Goal: Task Accomplishment & Management: Manage account settings

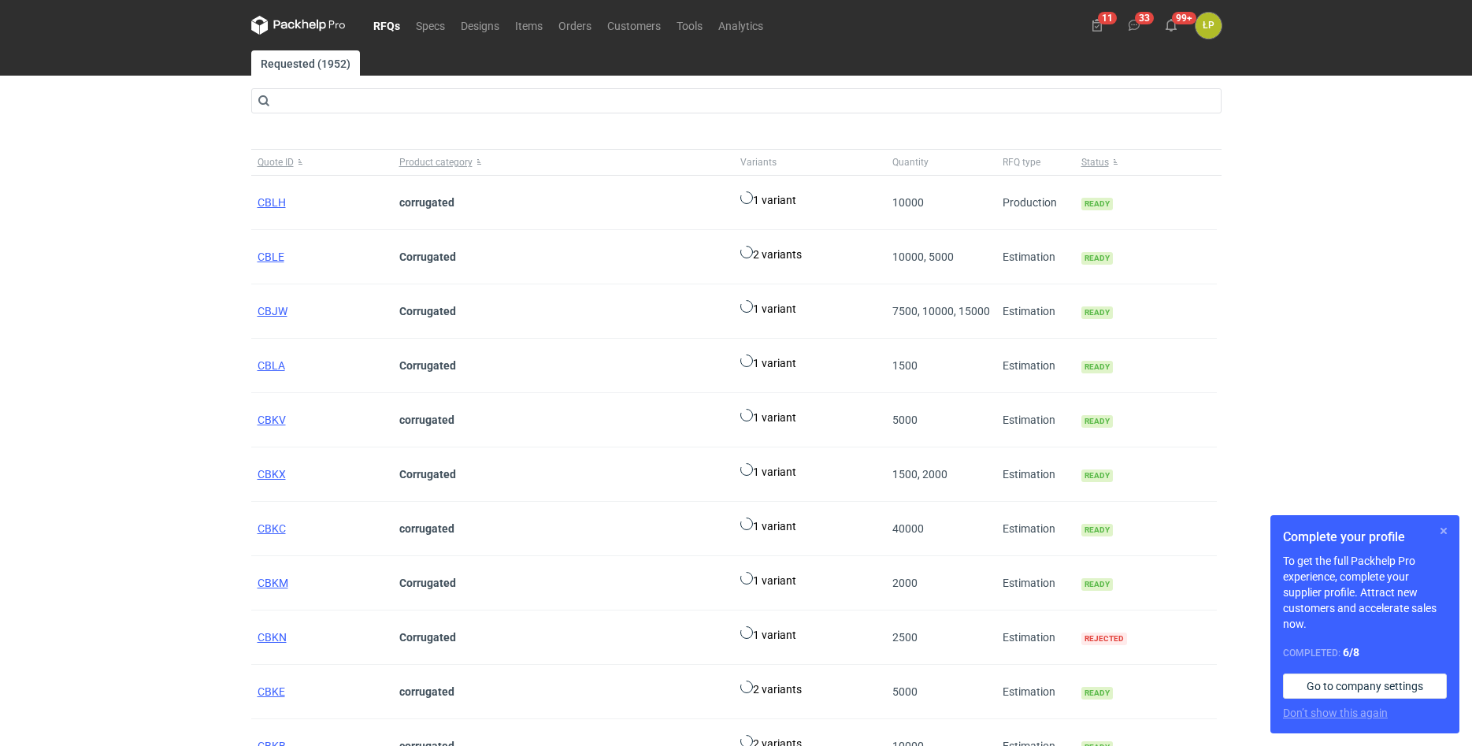
click at [1446, 530] on button "button" at bounding box center [1443, 530] width 19 height 19
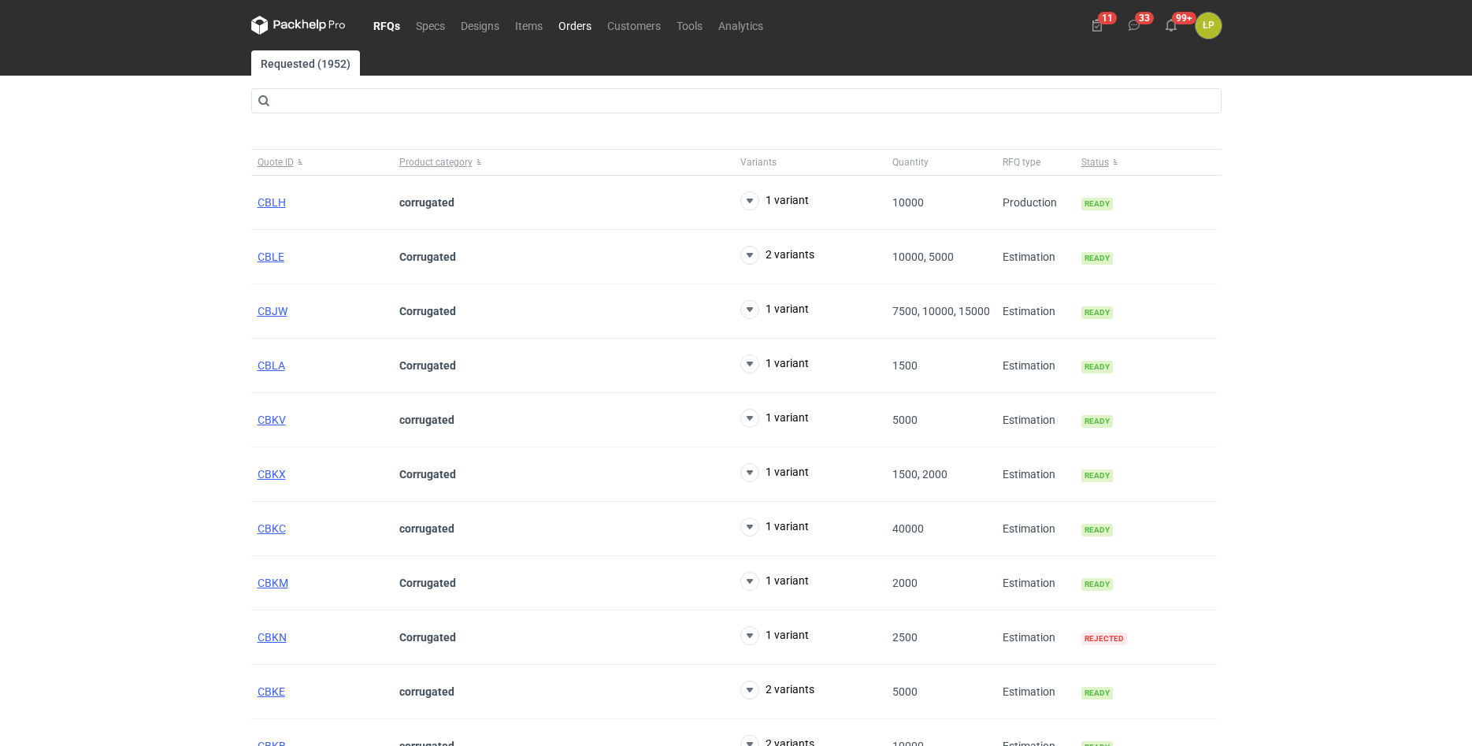
click at [580, 28] on link "Orders" at bounding box center [574, 25] width 49 height 19
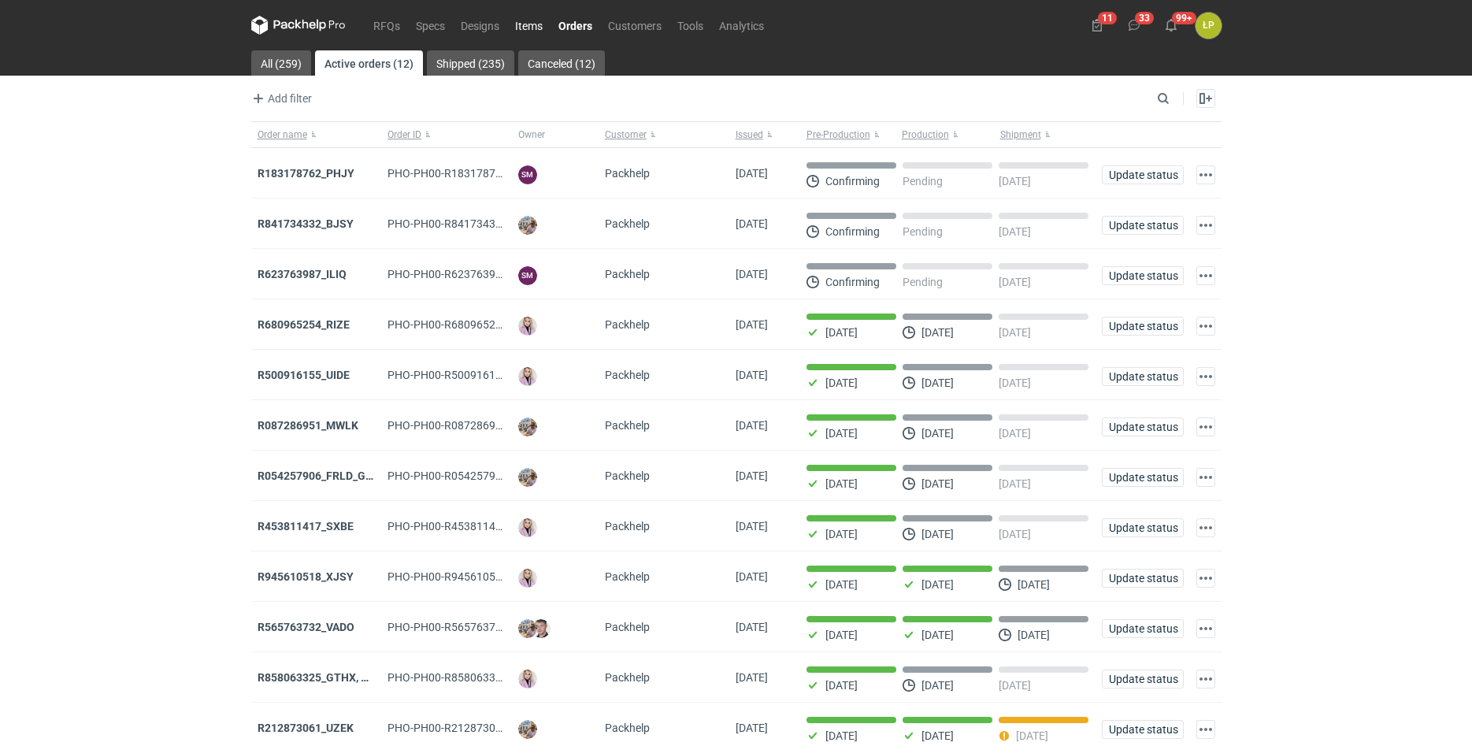
click at [535, 31] on link "Items" at bounding box center [528, 25] width 43 height 19
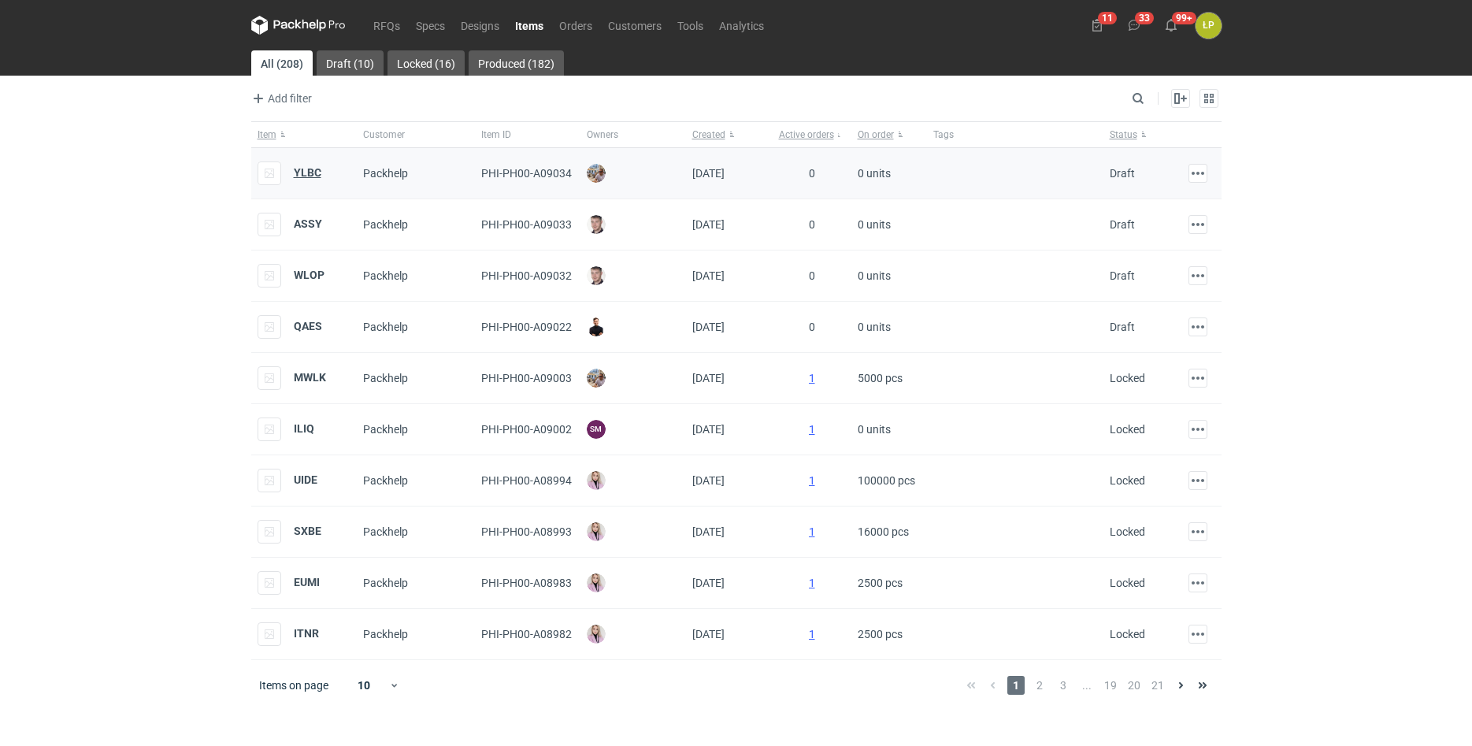
click at [313, 172] on strong "YLBC" at bounding box center [308, 172] width 28 height 13
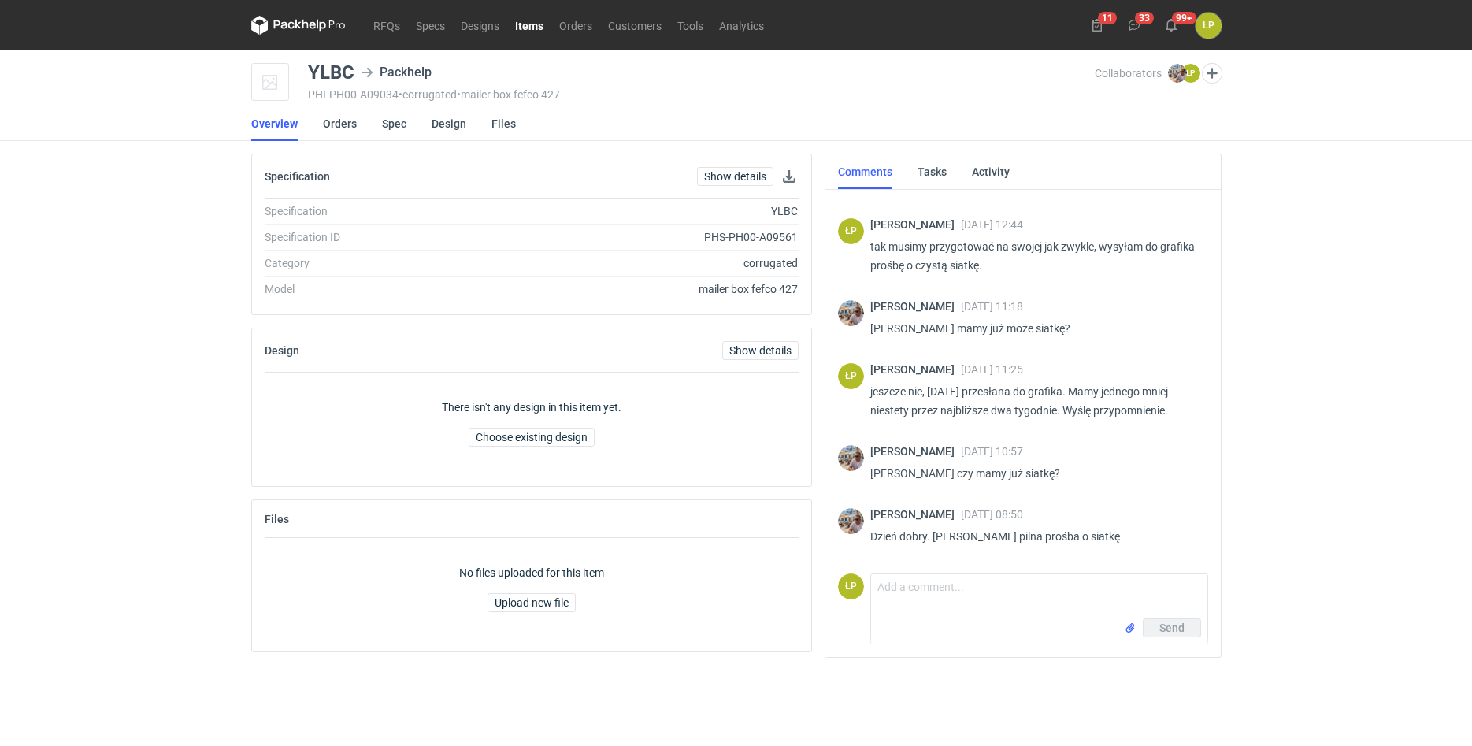
scroll to position [418, 0]
click at [1006, 587] on textarea "Comment message" at bounding box center [1039, 589] width 336 height 44
type textarea "Dzień dobry, siatka w załączniku."
click at [1161, 651] on span "Send" at bounding box center [1171, 655] width 25 height 11
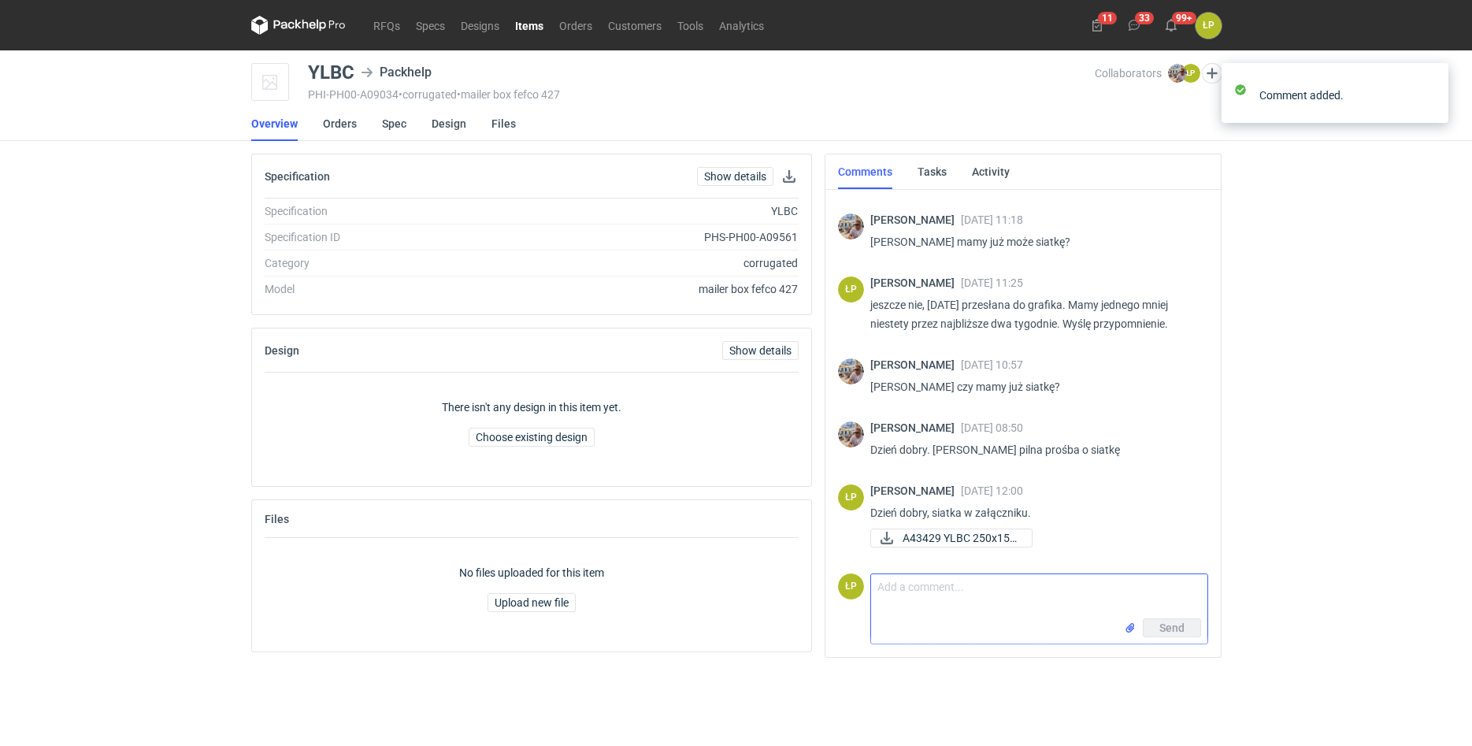
scroll to position [502, 0]
click at [558, 23] on link "Orders" at bounding box center [575, 25] width 49 height 19
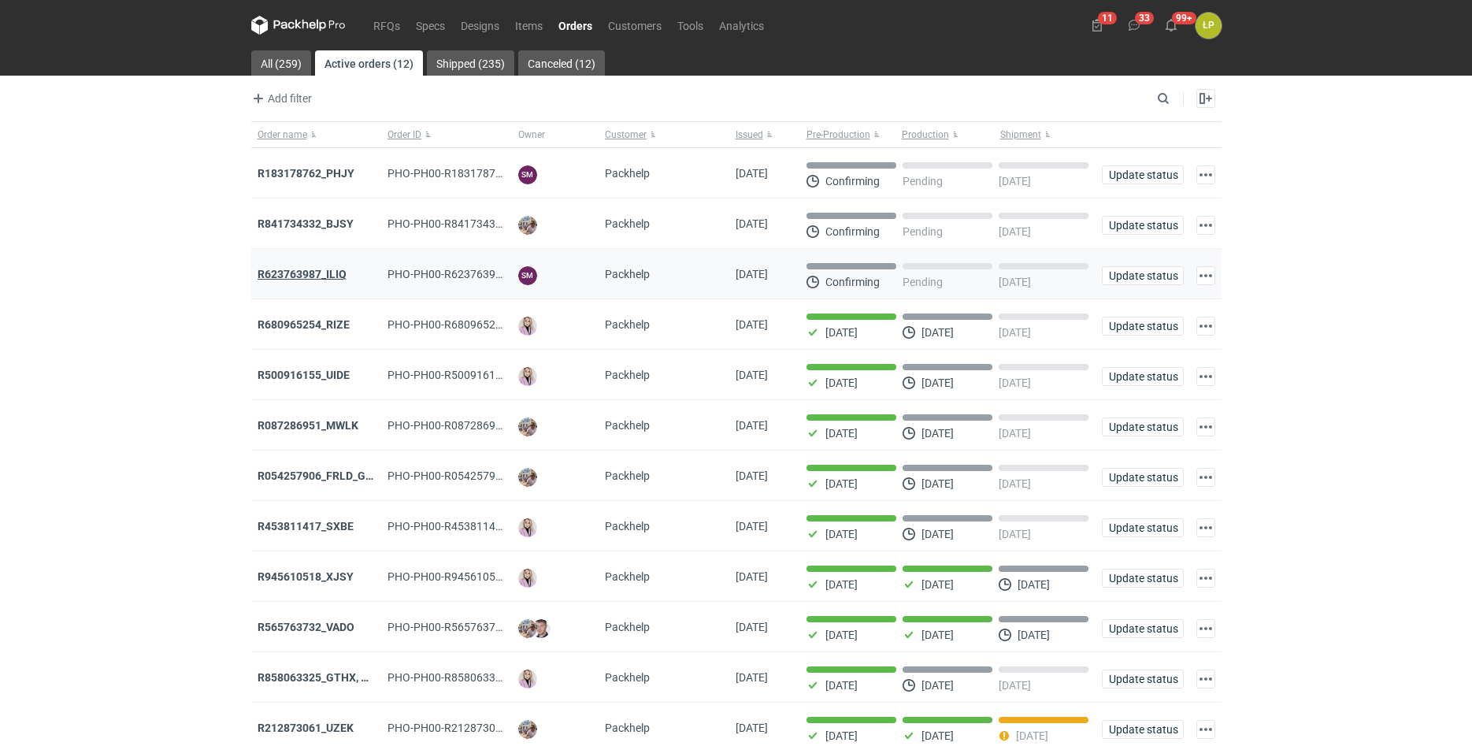
click at [331, 274] on strong "R623763987_ILIQ" at bounding box center [301, 274] width 89 height 13
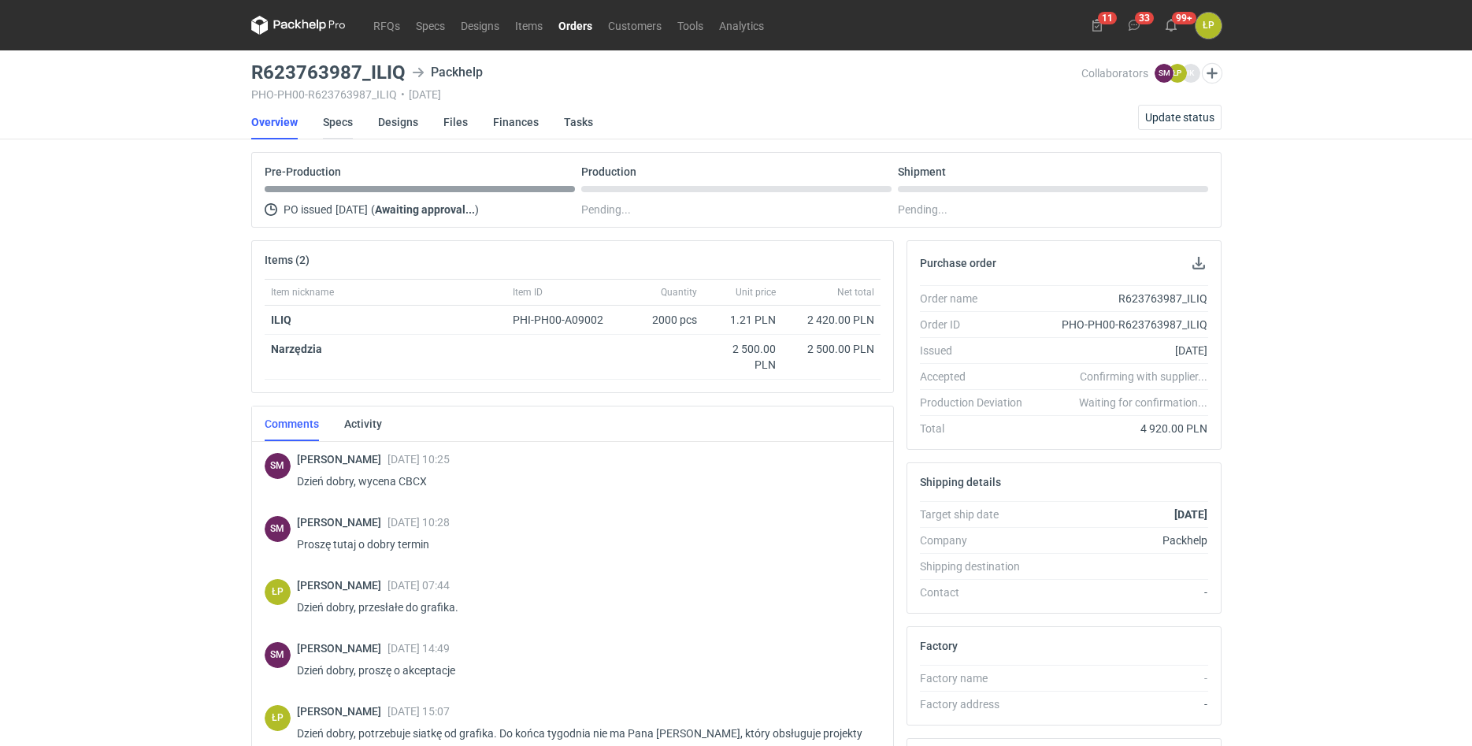
click at [348, 120] on link "Specs" at bounding box center [338, 122] width 30 height 35
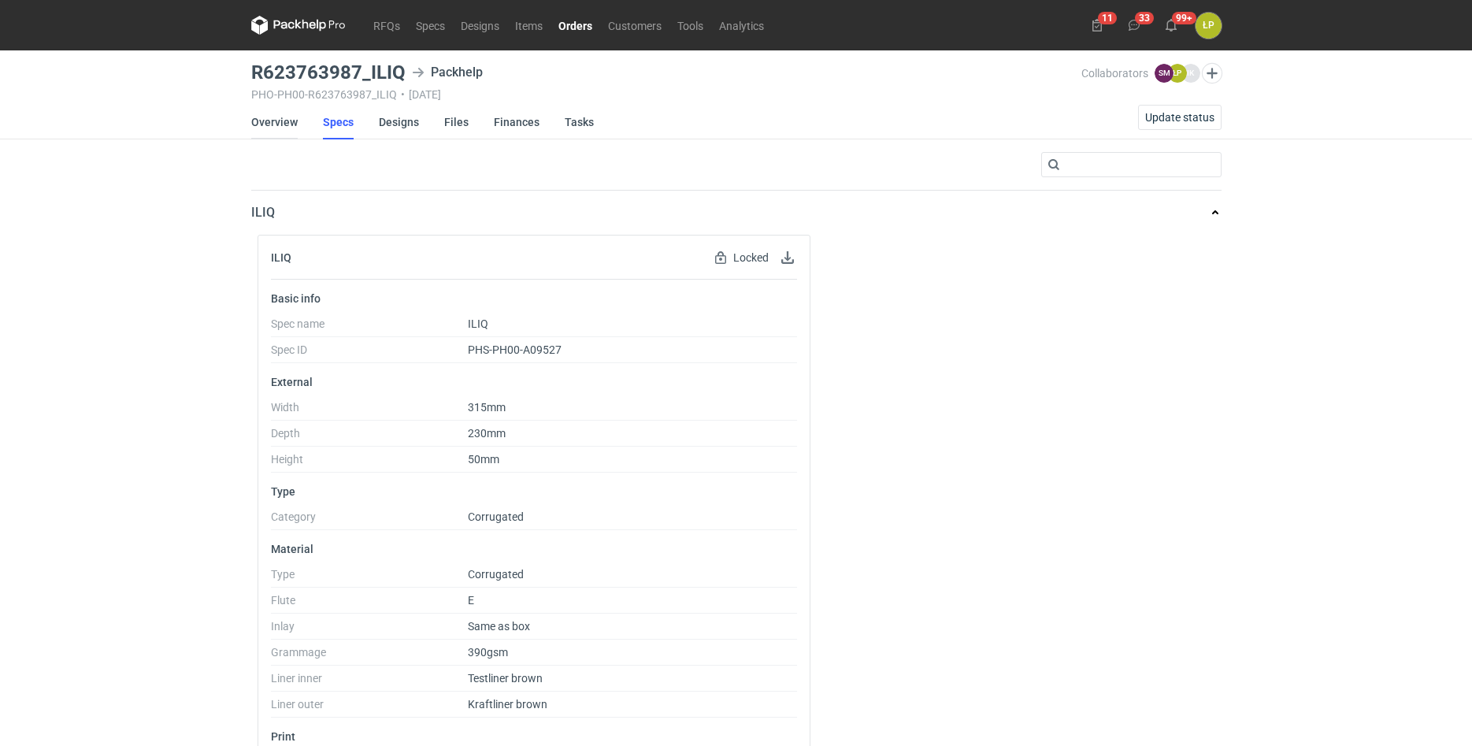
click at [283, 130] on link "Overview" at bounding box center [274, 122] width 46 height 35
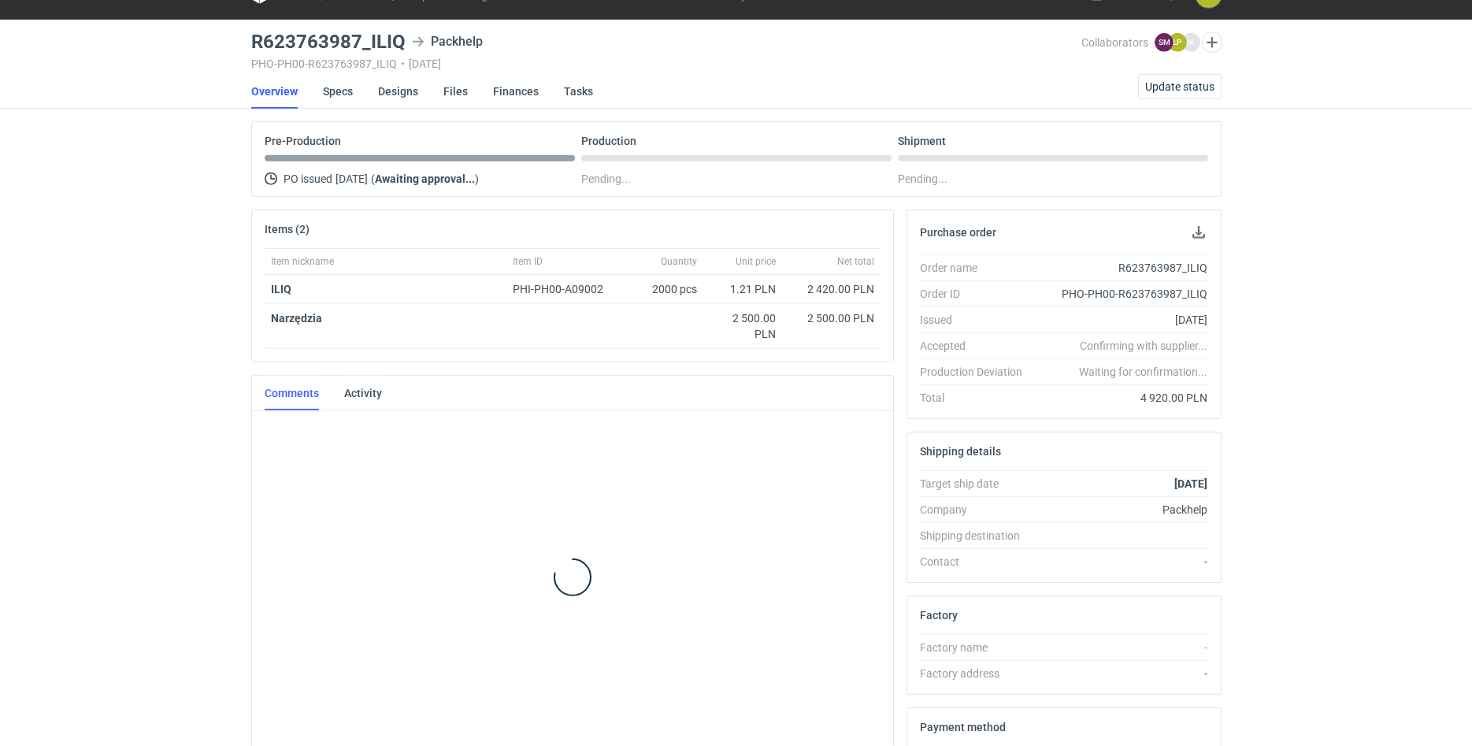
scroll to position [31, 0]
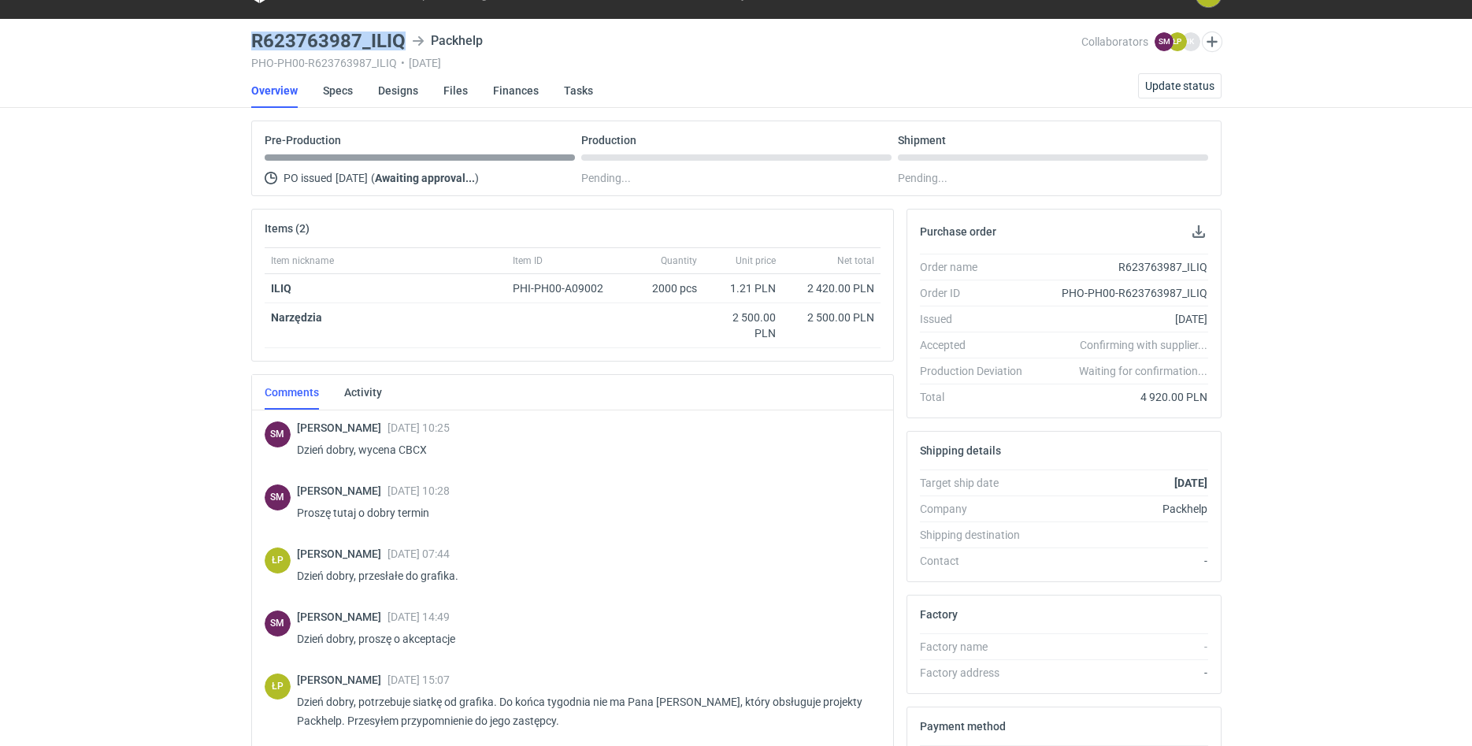
drag, startPoint x: 406, startPoint y: 51, endPoint x: 254, endPoint y: 53, distance: 151.2
click at [254, 53] on div "R623763987_ILIQ Packhelp PHO-PH00-R623763987_ILIQ • [DATE]" at bounding box center [666, 50] width 831 height 38
copy h3 "R623763987_ILIQ"
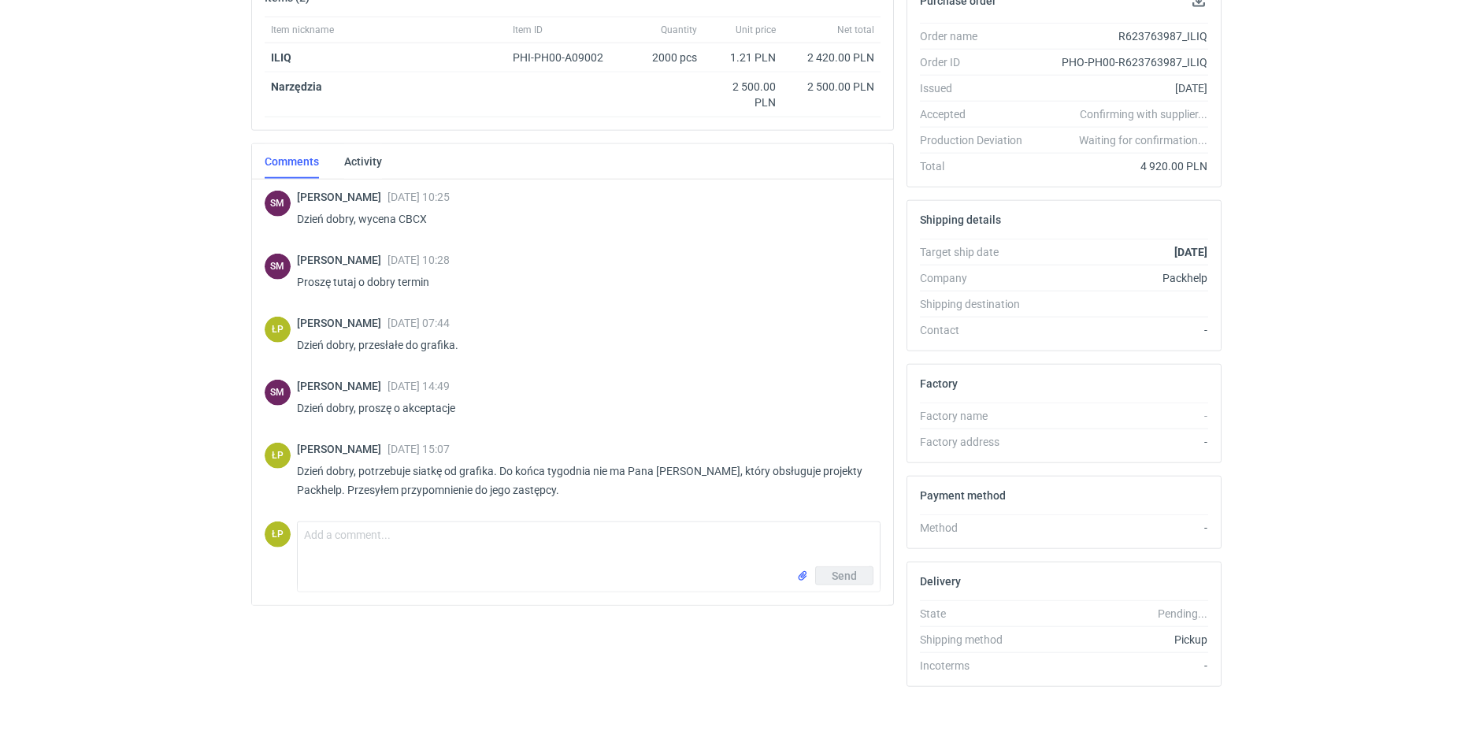
scroll to position [266, 0]
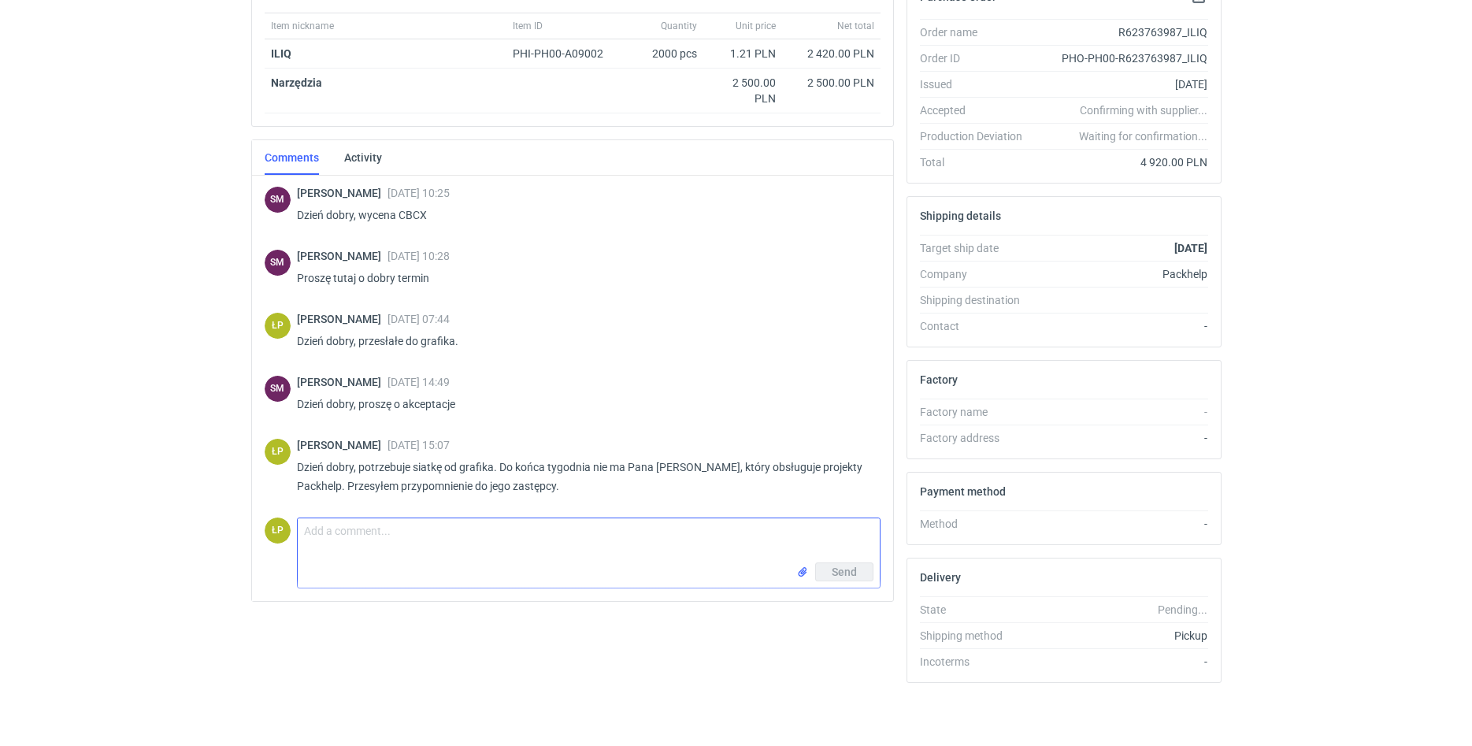
click at [483, 553] on textarea "Comment message" at bounding box center [589, 540] width 582 height 44
click at [808, 567] on input "file" at bounding box center [802, 572] width 13 height 17
click at [559, 535] on textarea "Comment message" at bounding box center [589, 540] width 582 height 44
type textarea "d"
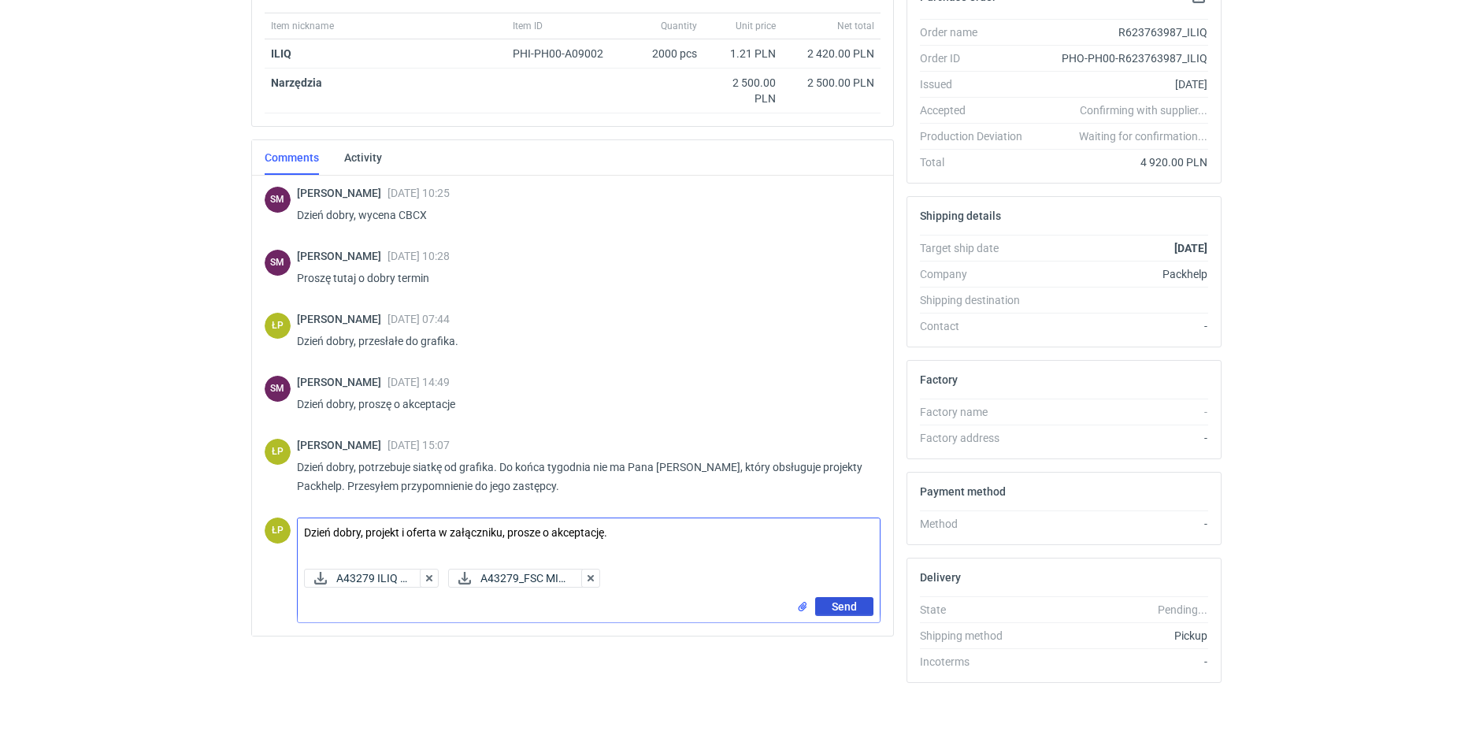
type textarea "Dzień dobry, projekt i oferta w załączniku, prosze o akceptację."
click at [831, 610] on button "Send" at bounding box center [844, 606] width 58 height 19
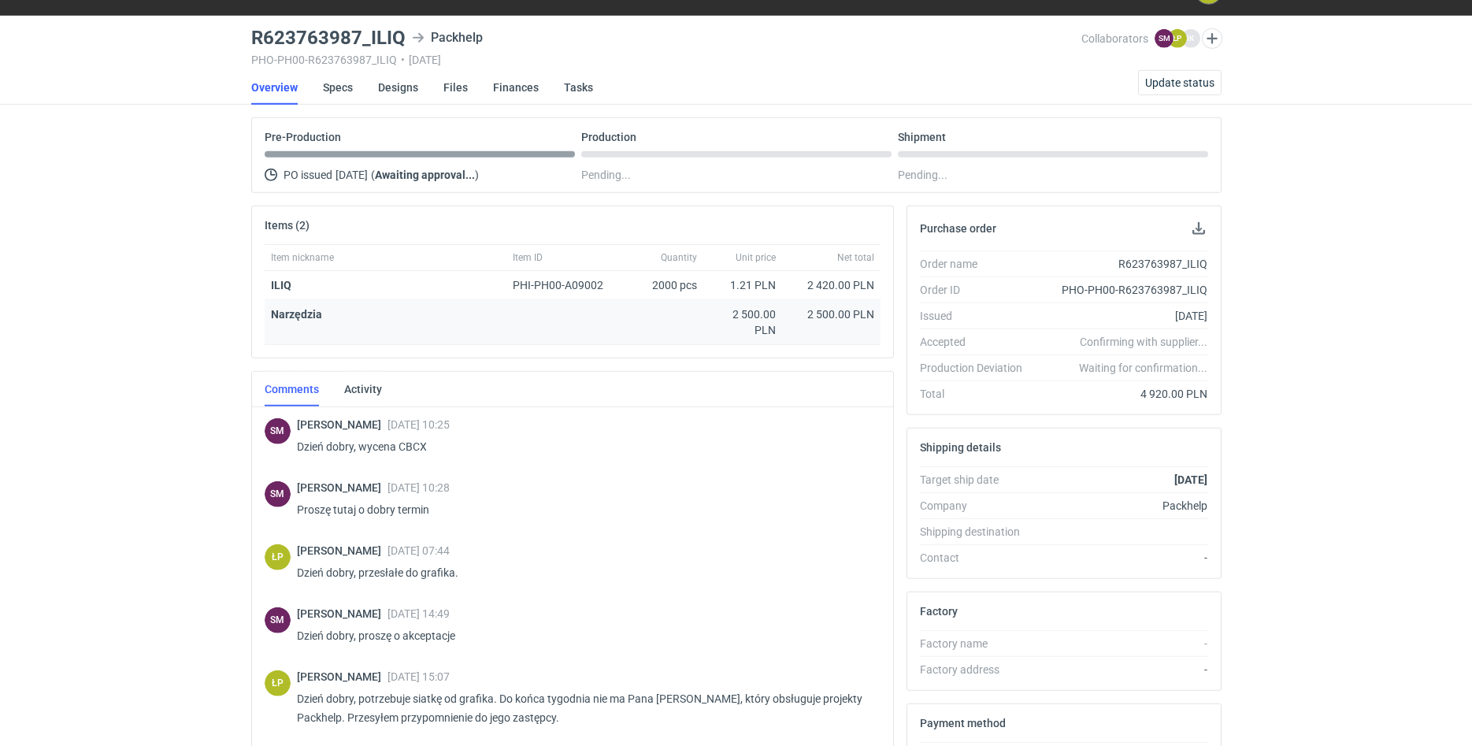
scroll to position [0, 0]
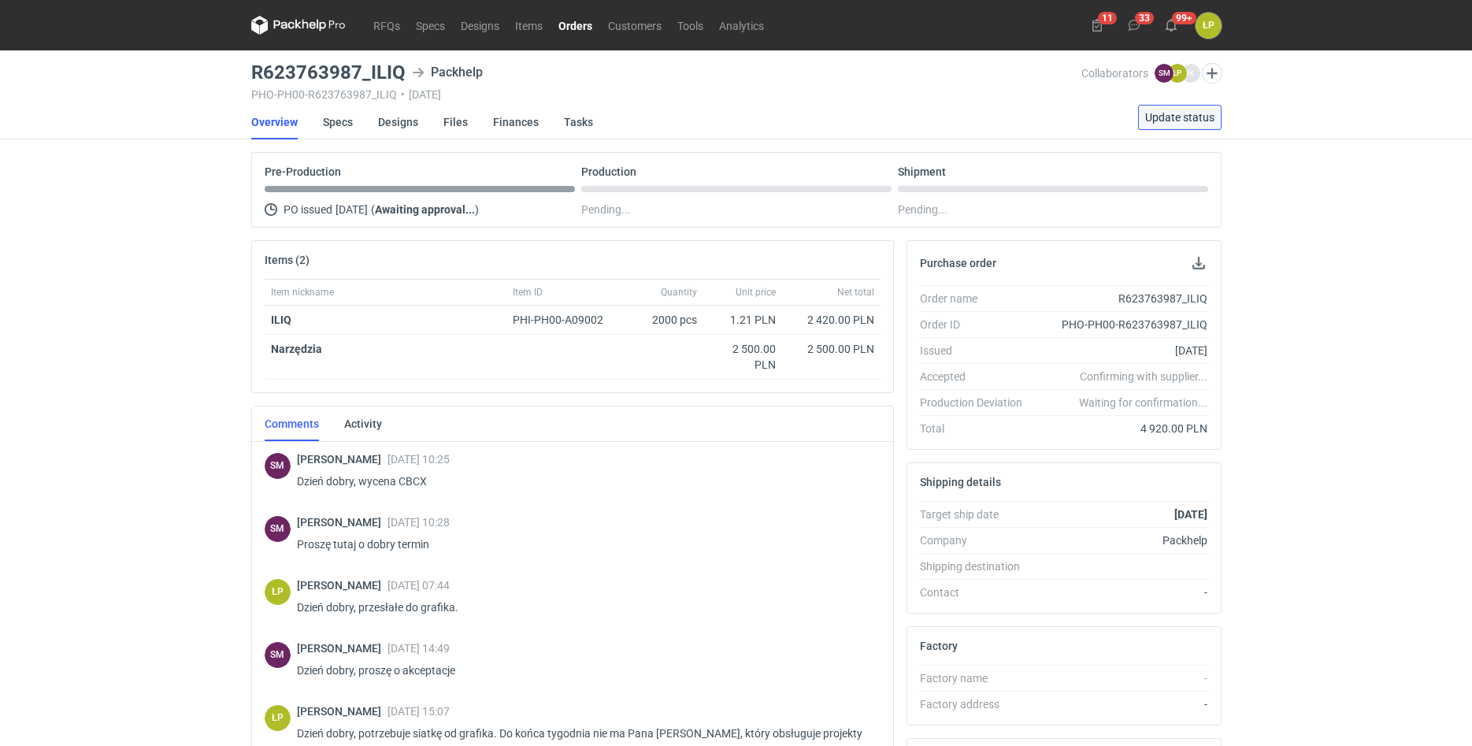
click at [1164, 112] on span "Update status" at bounding box center [1179, 117] width 69 height 11
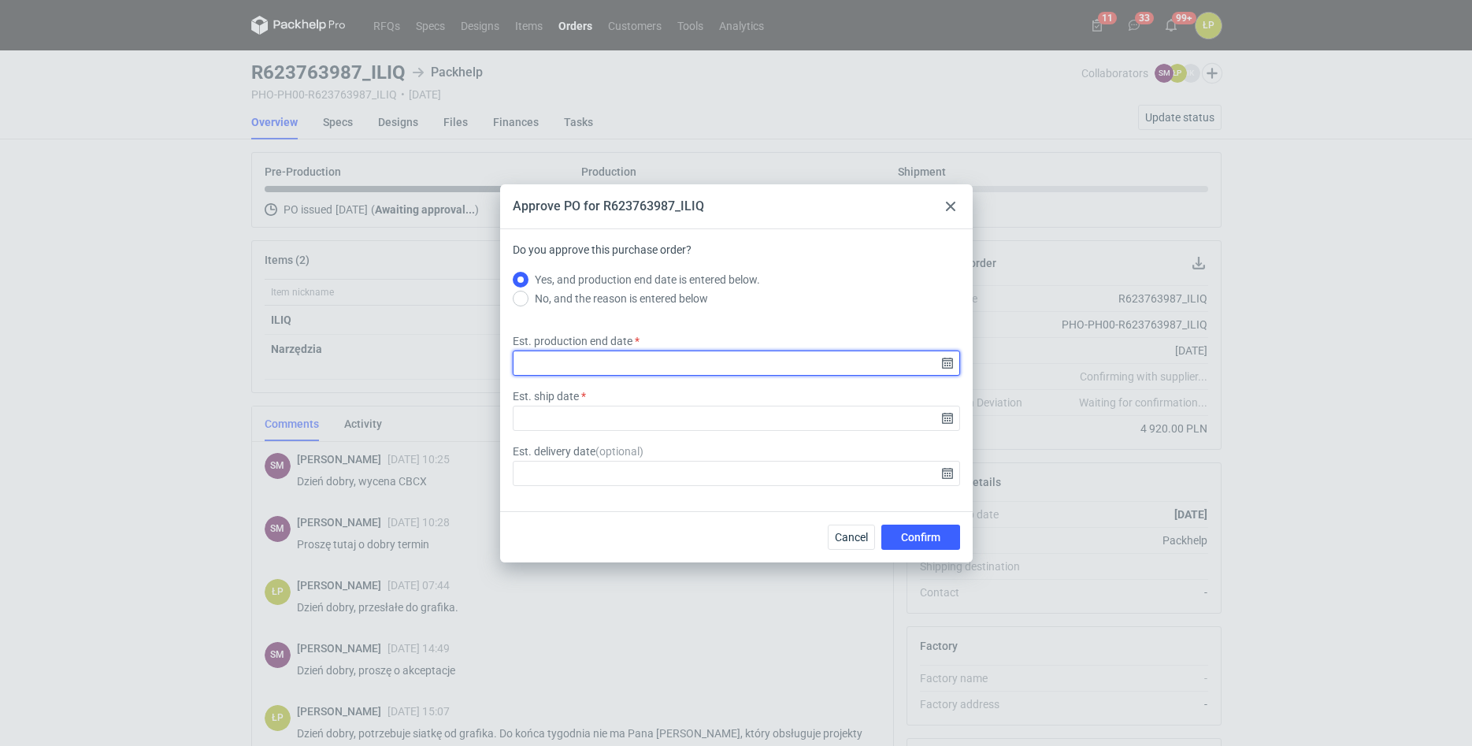
click at [948, 365] on input "Est. production end date" at bounding box center [736, 362] width 447 height 25
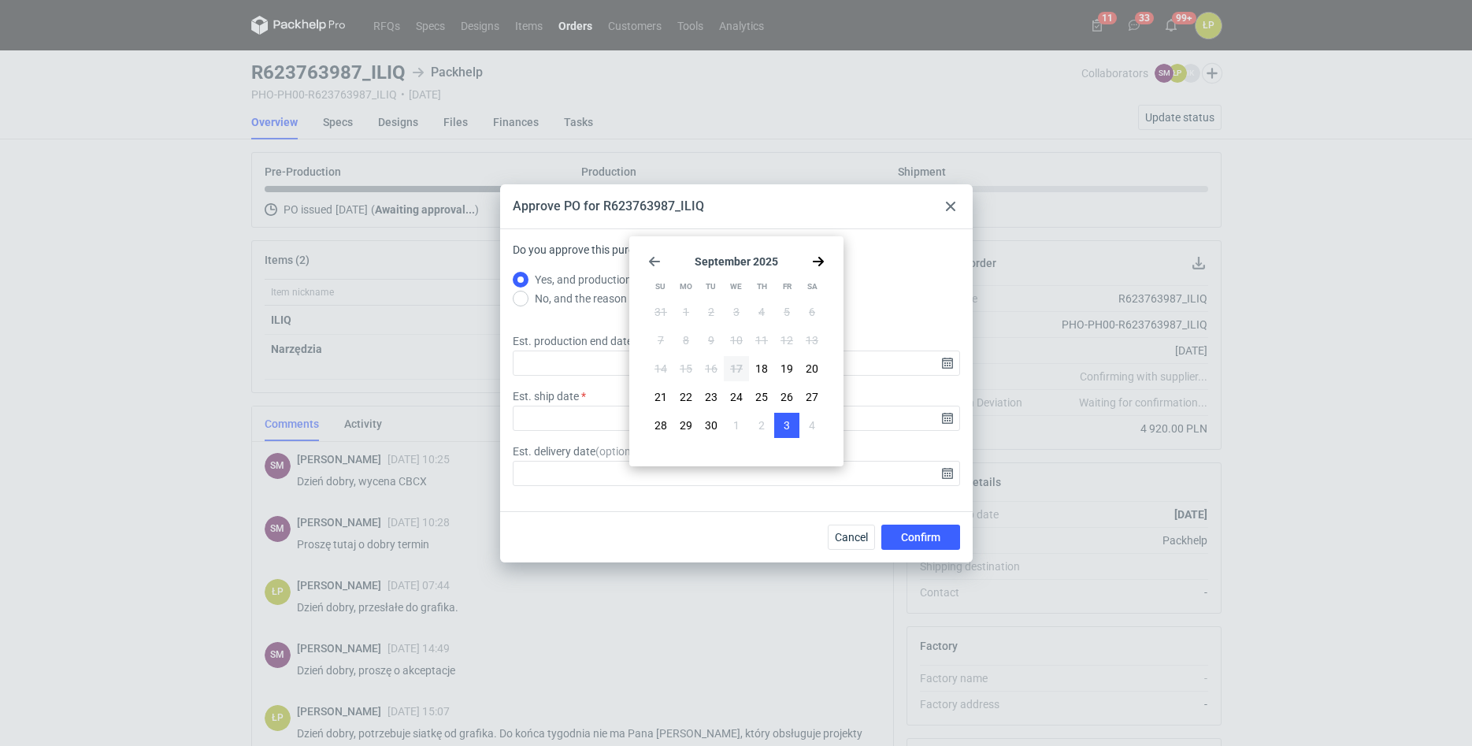
click at [782, 421] on button "3" at bounding box center [786, 425] width 25 height 25
type input "[DATE]"
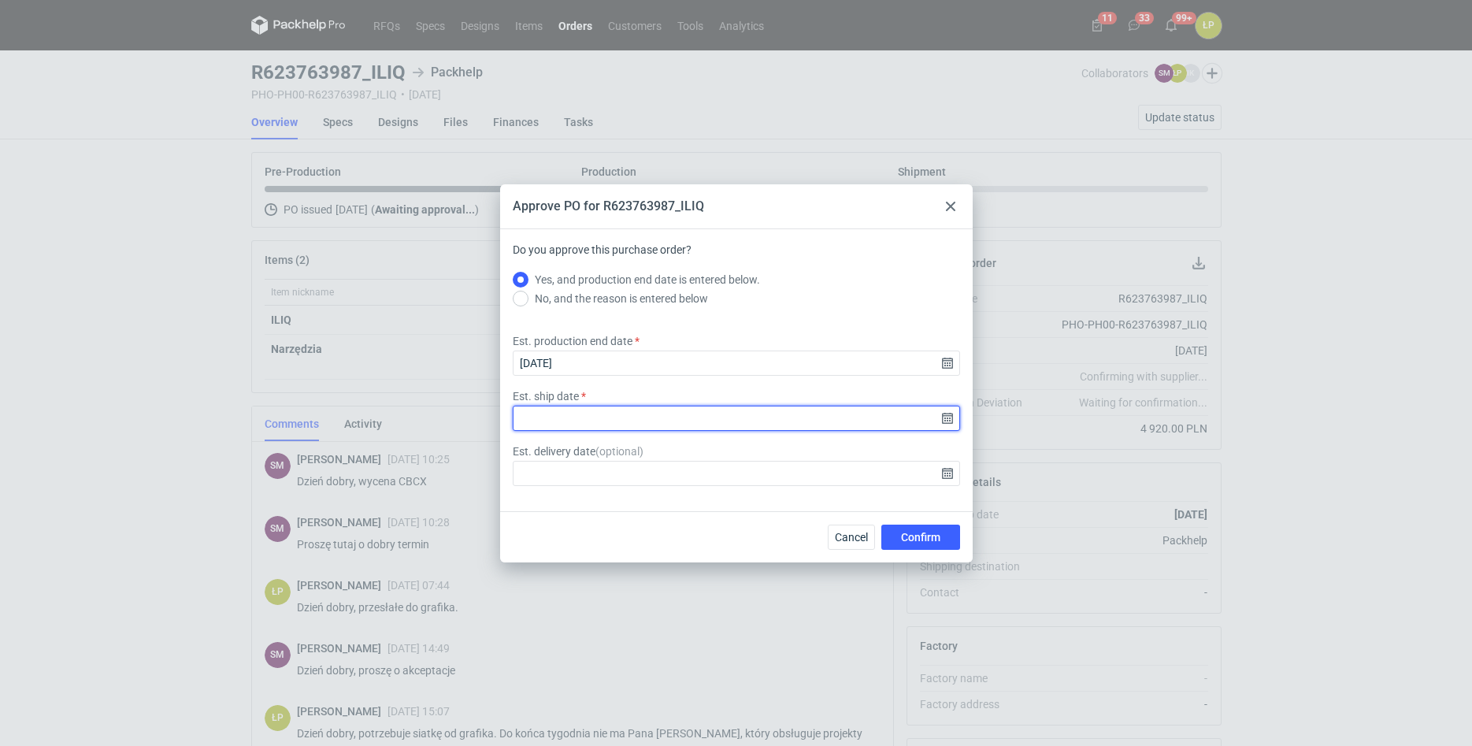
click at [948, 419] on input "Est. ship date" at bounding box center [736, 418] width 447 height 25
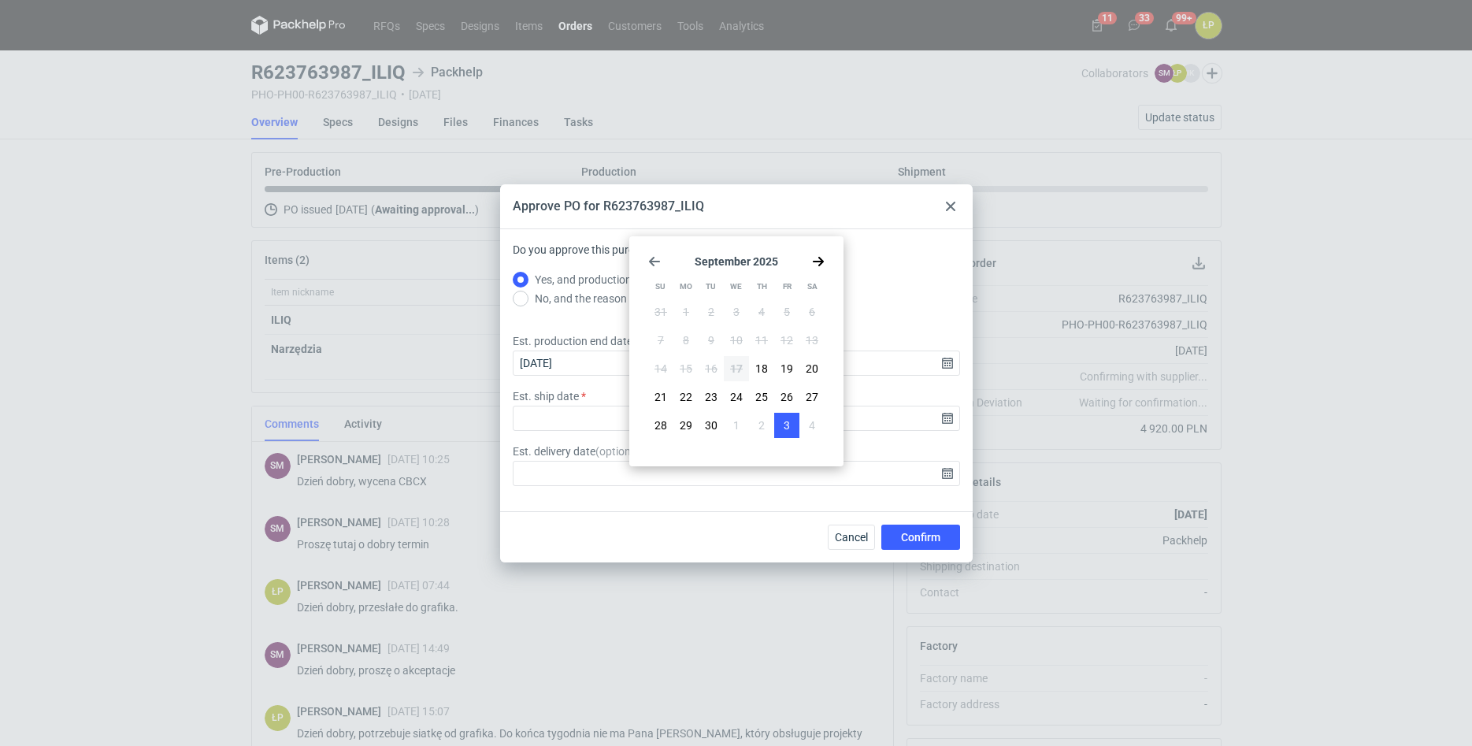
click at [791, 429] on button "3" at bounding box center [786, 425] width 25 height 25
type input "[DATE]"
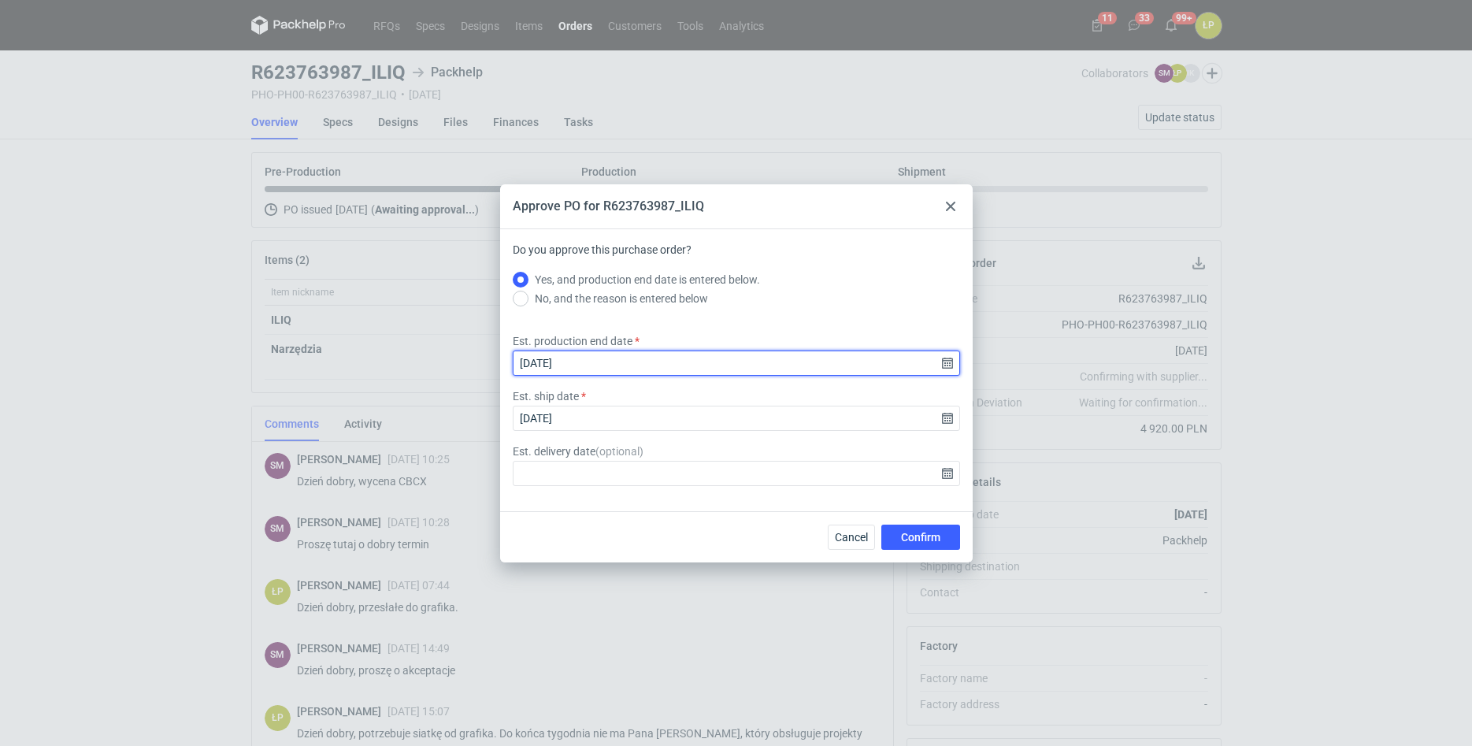
click at [942, 370] on input "[DATE]" at bounding box center [736, 362] width 447 height 25
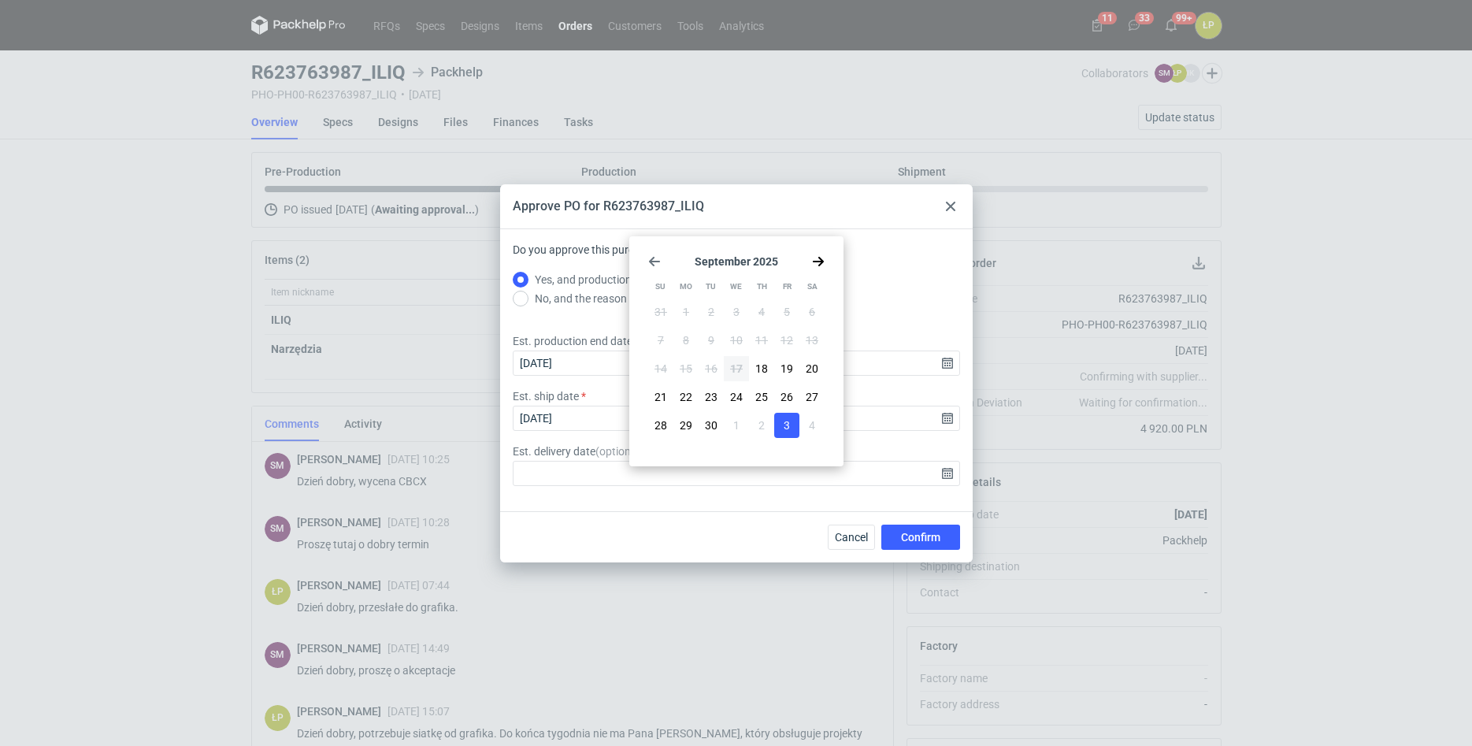
click at [813, 264] on icon "Go forward 1 month" at bounding box center [818, 261] width 13 height 13
click at [690, 339] on button "6" at bounding box center [685, 340] width 25 height 25
type input "[DATE]"
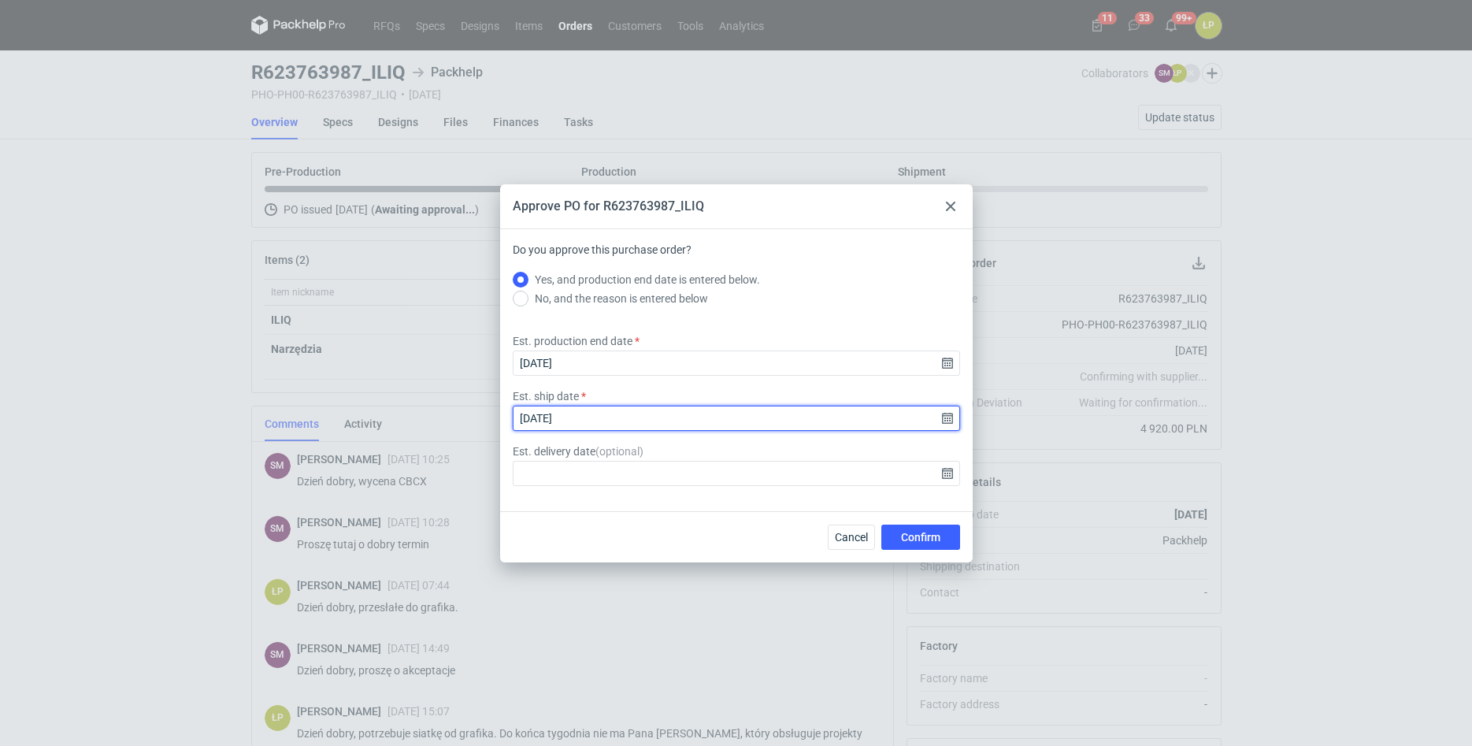
click at [944, 416] on input "[DATE]" at bounding box center [736, 418] width 447 height 25
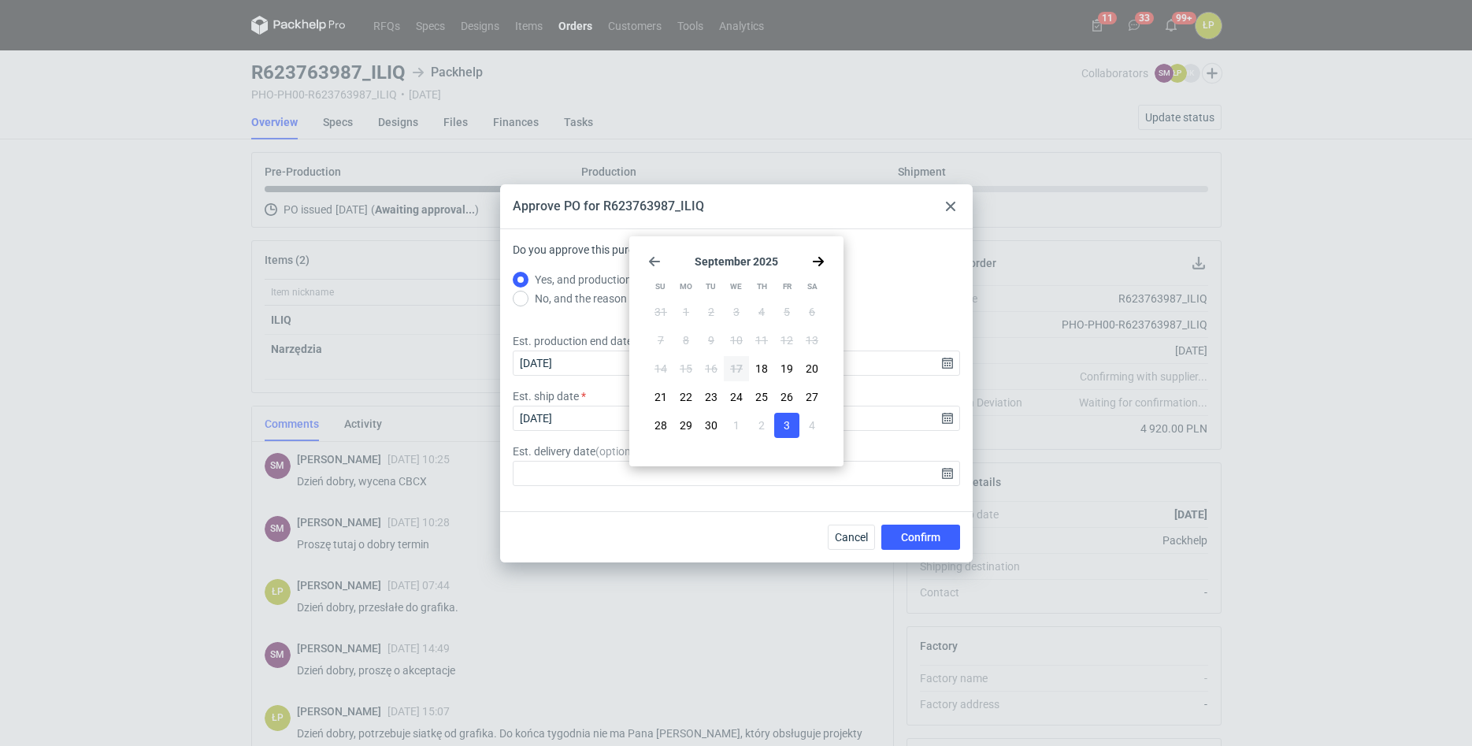
click at [821, 261] on use "Go forward 1 month" at bounding box center [818, 261] width 11 height 9
click at [692, 344] on button "6" at bounding box center [685, 340] width 25 height 25
type input "[DATE]"
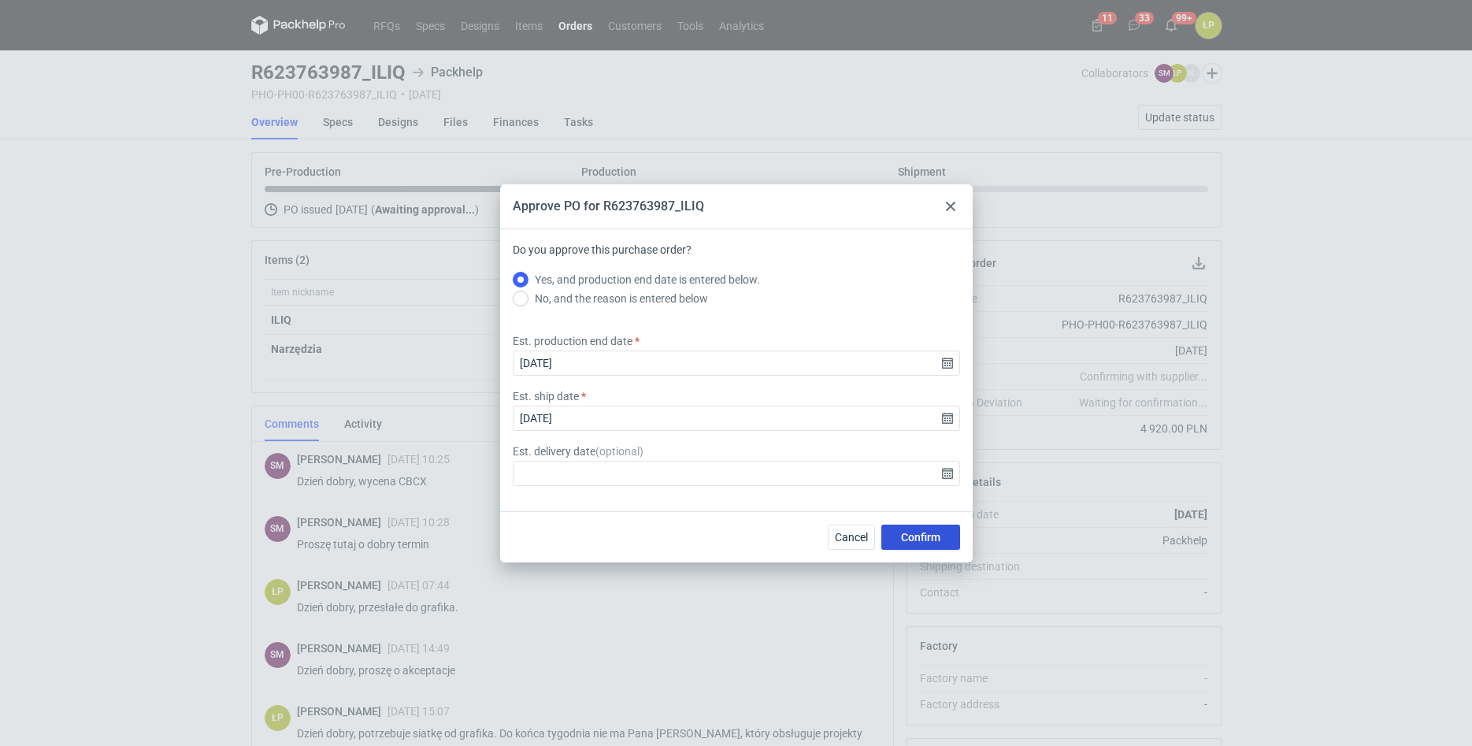
click at [917, 537] on span "Confirm" at bounding box center [920, 536] width 39 height 11
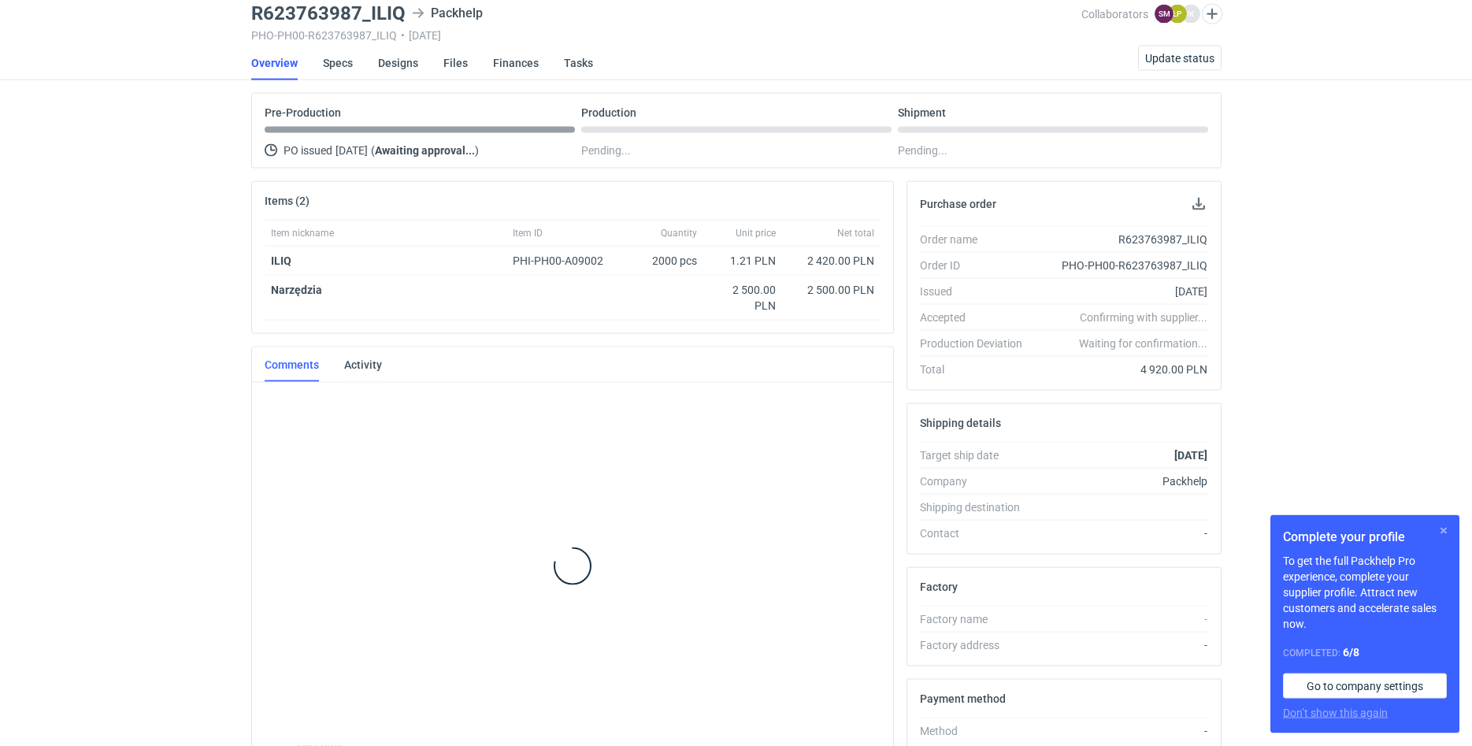
scroll to position [65, 0]
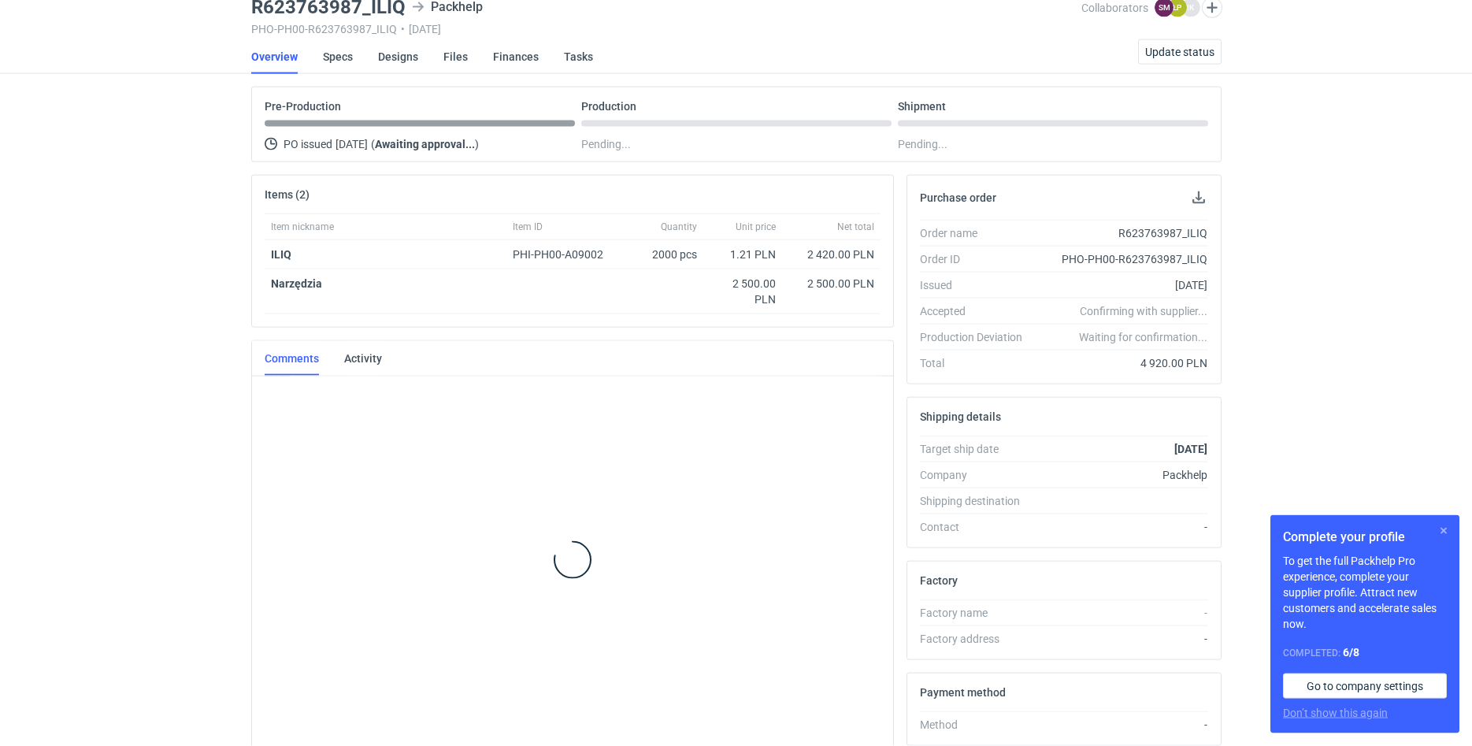
click at [1441, 531] on button "button" at bounding box center [1443, 530] width 19 height 19
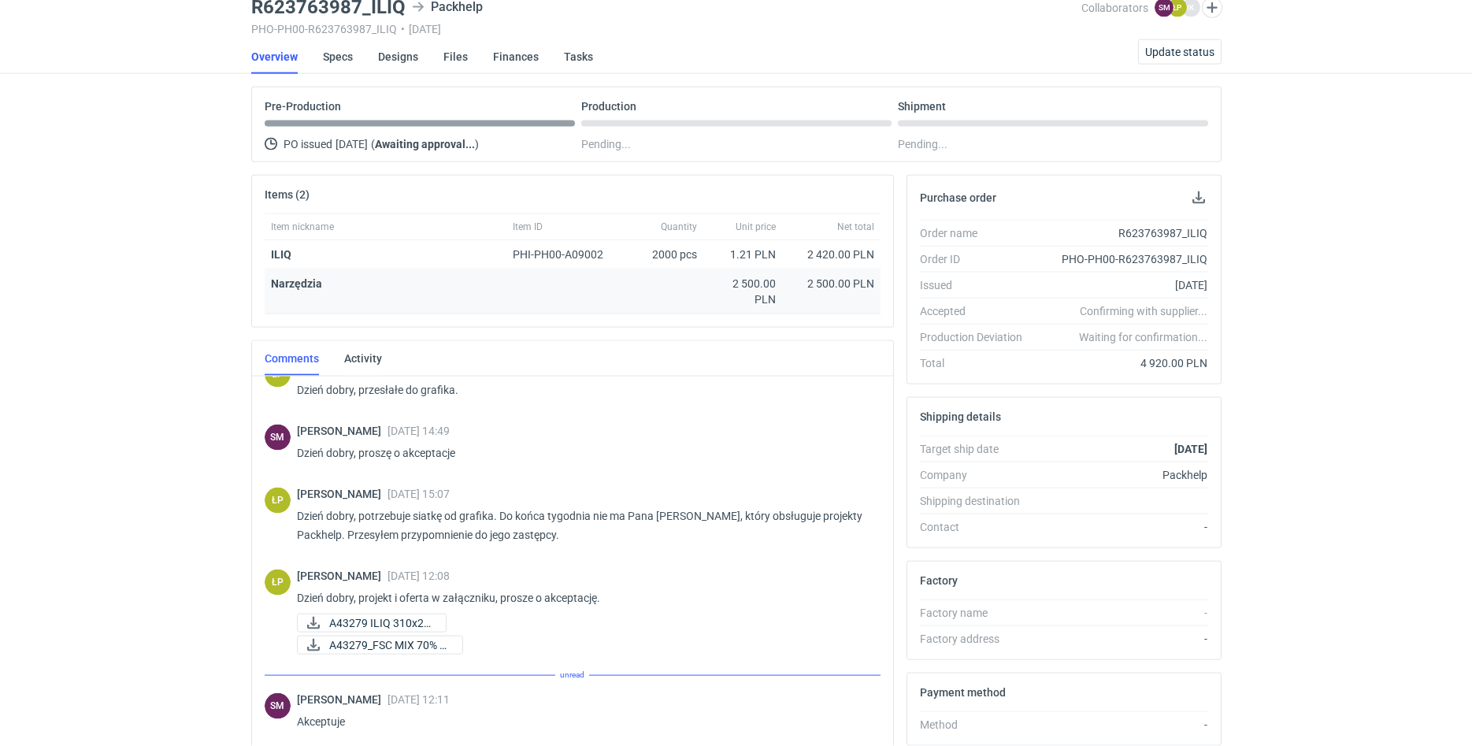
scroll to position [135, 0]
